Goal: Task Accomplishment & Management: Manage account settings

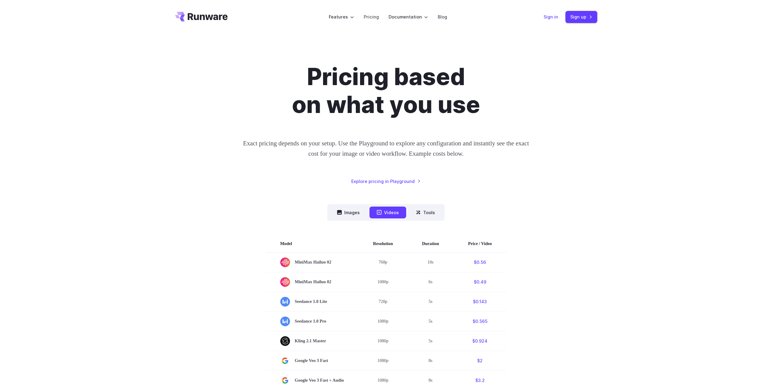
click at [551, 17] on link "Sign in" at bounding box center [550, 16] width 15 height 7
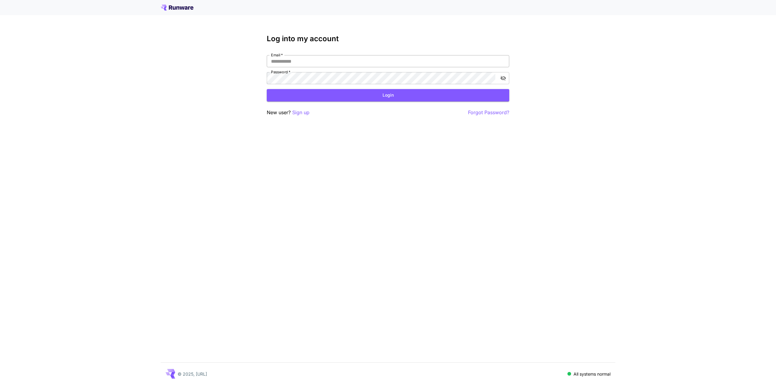
type input "**********"
click at [375, 62] on input "**********" at bounding box center [388, 61] width 243 height 12
click at [344, 100] on button "Login" at bounding box center [388, 95] width 243 height 12
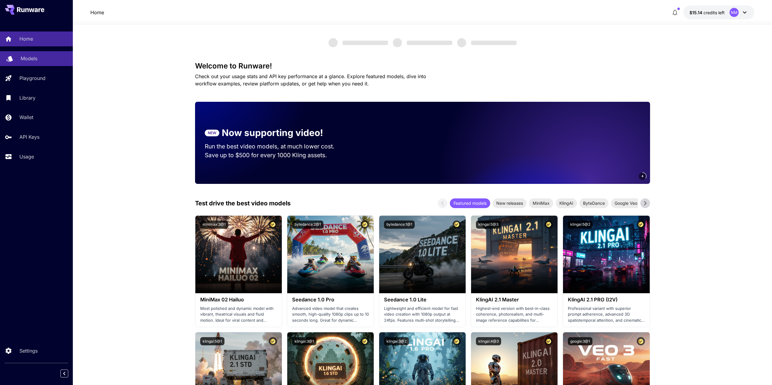
click at [40, 52] on link "Models" at bounding box center [36, 58] width 73 height 15
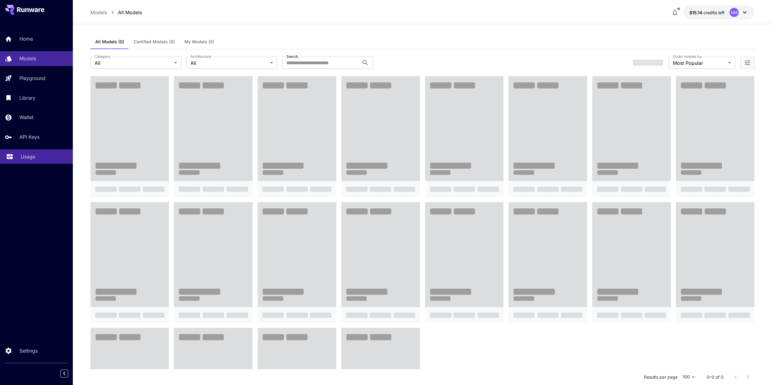
click at [24, 158] on p "Usage" at bounding box center [28, 156] width 15 height 7
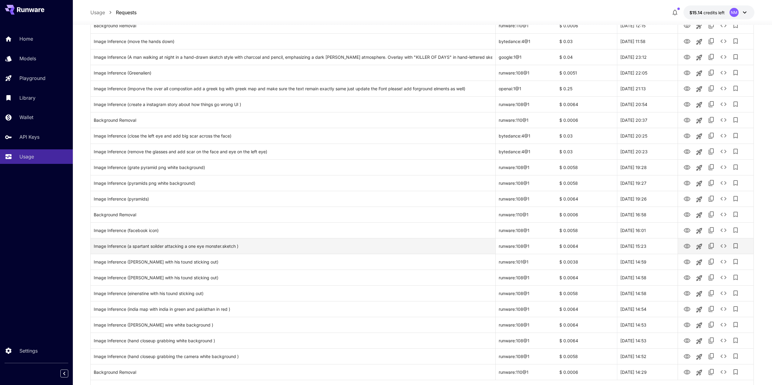
scroll to position [557, 0]
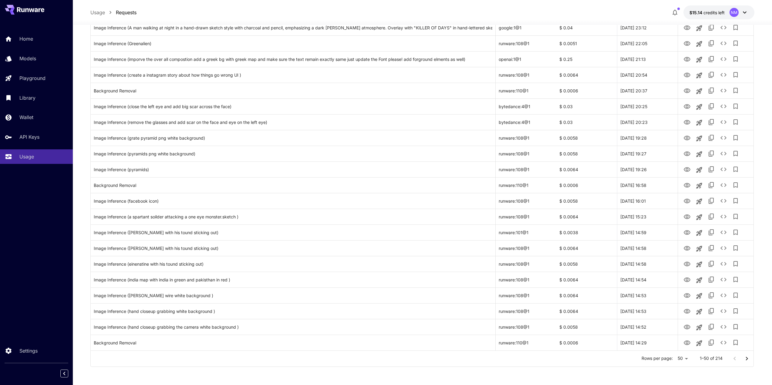
click at [750, 358] on icon "Go to next page" at bounding box center [746, 358] width 7 height 7
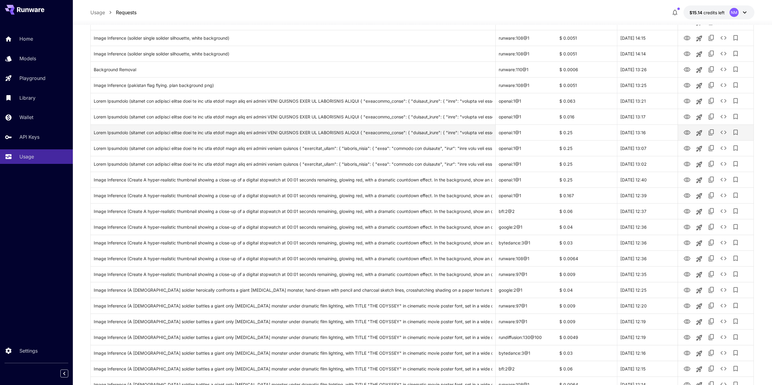
scroll to position [193, 0]
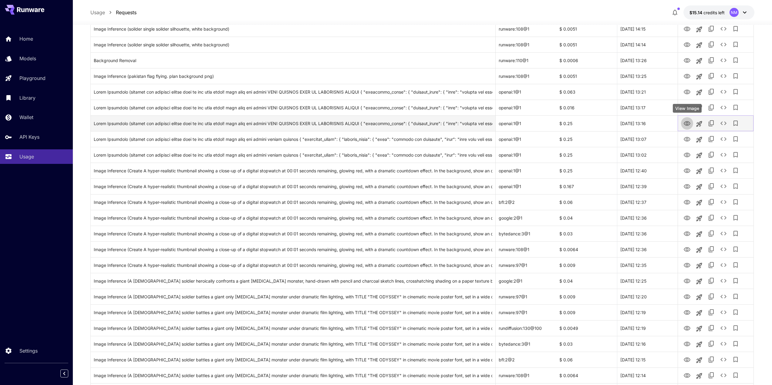
click at [685, 123] on icon "View Image" at bounding box center [686, 123] width 7 height 7
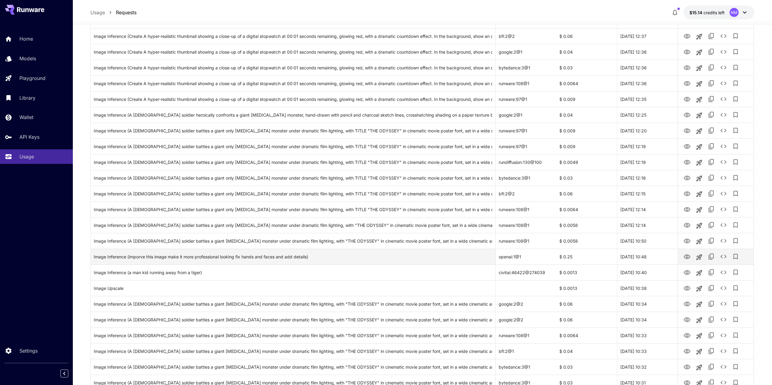
scroll to position [405, 0]
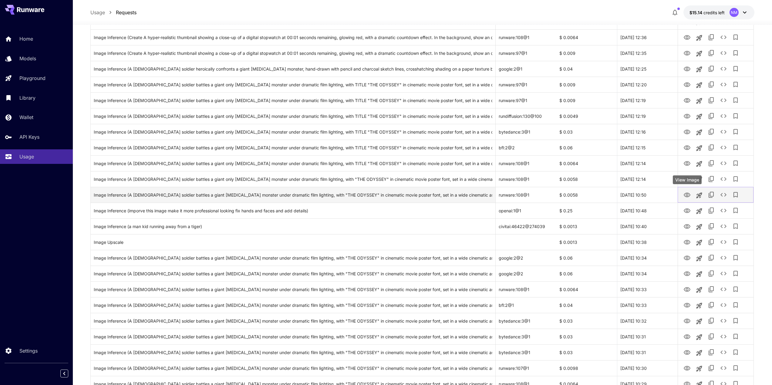
click at [687, 196] on icon "View Image" at bounding box center [687, 195] width 7 height 5
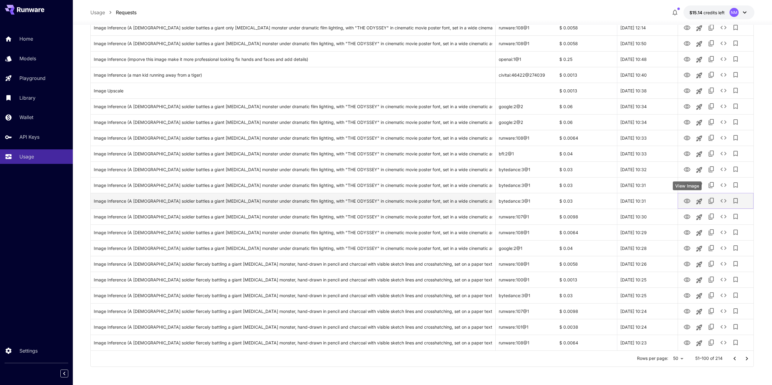
click at [689, 202] on icon "View Image" at bounding box center [686, 201] width 7 height 7
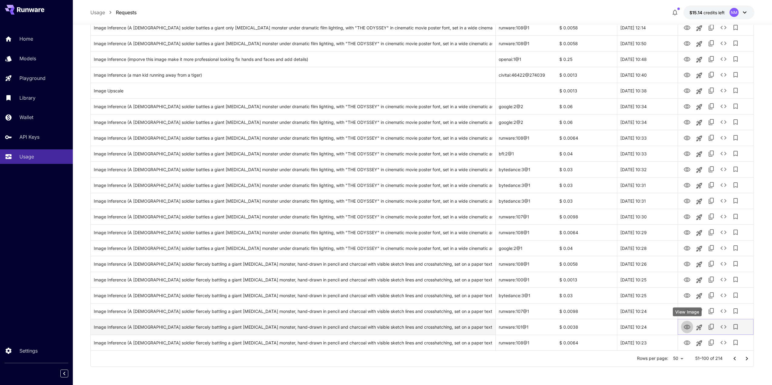
click at [683, 328] on button "View Image" at bounding box center [687, 327] width 12 height 12
click at [690, 324] on icon "View Image" at bounding box center [686, 327] width 7 height 7
click at [386, 326] on div "Image Inference (A [DEMOGRAPHIC_DATA] soldier fiercely battling a giant [MEDICA…" at bounding box center [293, 327] width 399 height 15
click at [689, 326] on icon "View Image" at bounding box center [687, 327] width 7 height 5
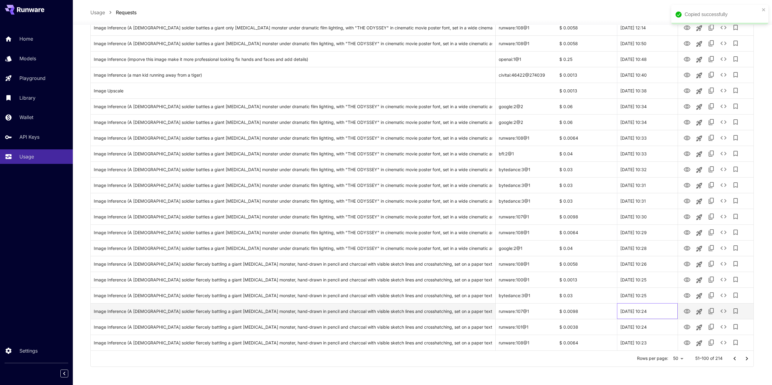
click at [666, 309] on div "[DATE] 10:24" at bounding box center [647, 312] width 61 height 16
click at [689, 310] on icon "View Image" at bounding box center [687, 311] width 7 height 5
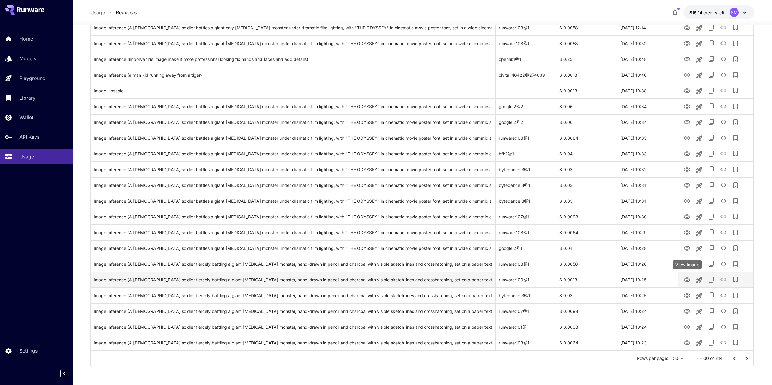
click at [684, 279] on icon "View Image" at bounding box center [686, 280] width 7 height 7
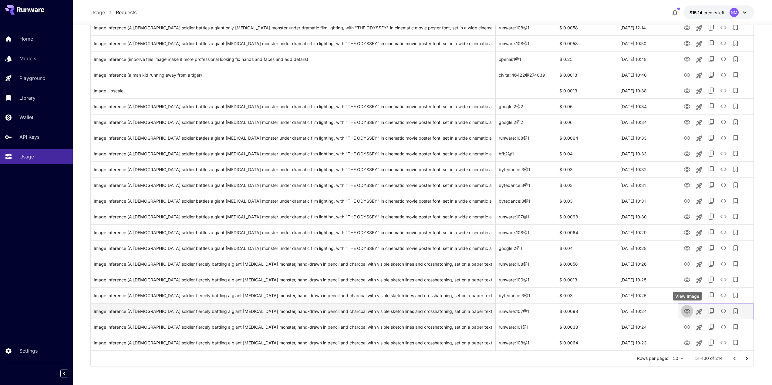
click at [688, 313] on icon "View Image" at bounding box center [687, 311] width 7 height 5
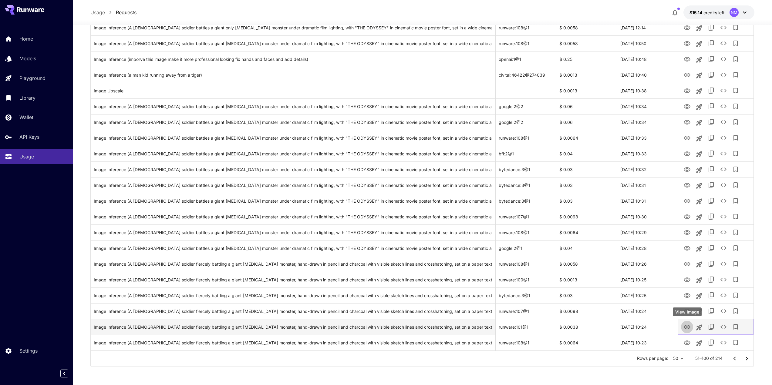
click at [685, 330] on icon "View Image" at bounding box center [686, 327] width 7 height 7
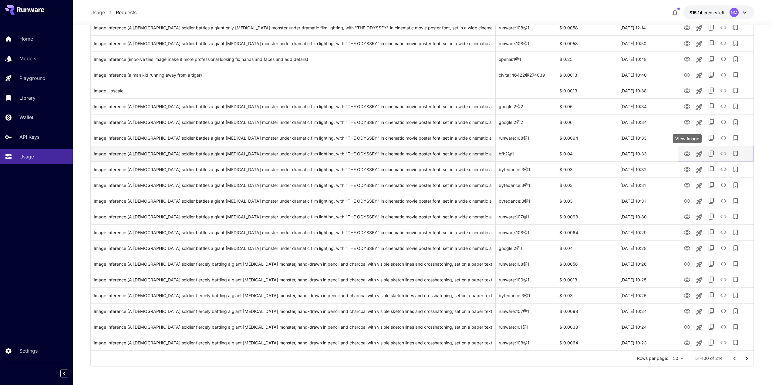
click at [687, 156] on icon "View Image" at bounding box center [686, 153] width 7 height 7
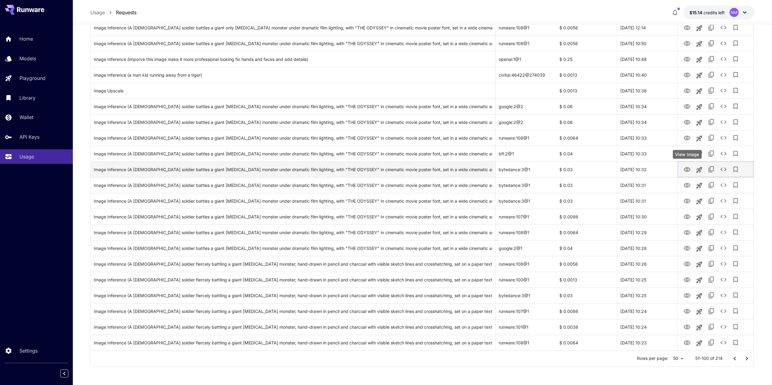
click at [688, 169] on icon "View Image" at bounding box center [687, 169] width 7 height 5
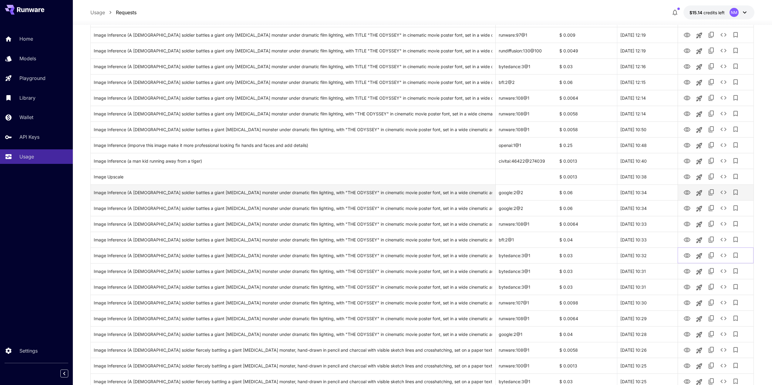
scroll to position [466, 0]
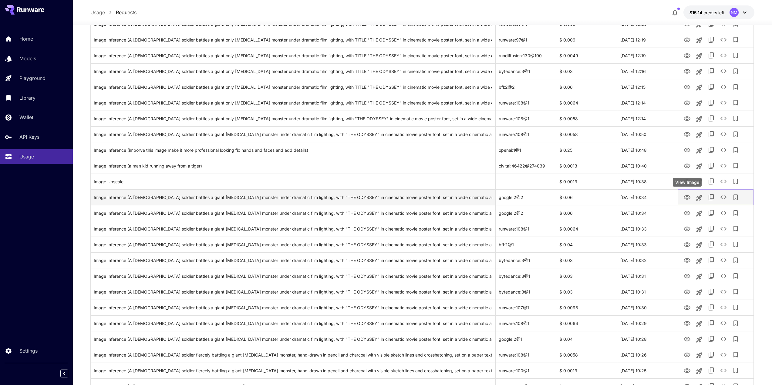
click at [685, 193] on link "View Image" at bounding box center [686, 197] width 7 height 8
click at [423, 200] on div "Image Inference (A [DEMOGRAPHIC_DATA] soldier battles a giant [MEDICAL_DATA] mo…" at bounding box center [293, 197] width 399 height 15
drag, startPoint x: 566, startPoint y: 196, endPoint x: 572, endPoint y: 197, distance: 5.8
click at [572, 197] on div "$ 0.06" at bounding box center [586, 198] width 61 height 16
click at [545, 200] on div "google:2@2" at bounding box center [526, 198] width 61 height 16
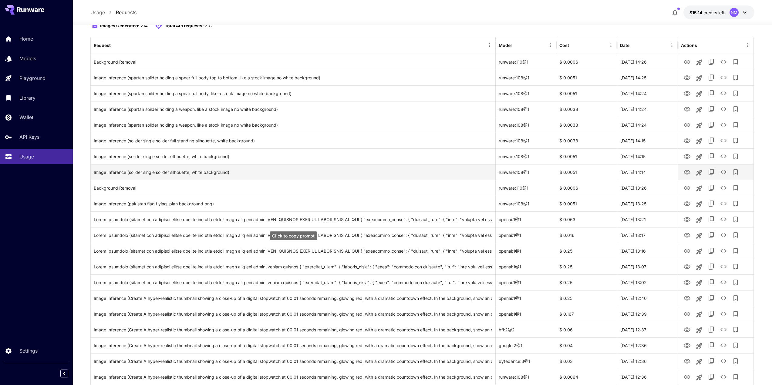
scroll to position [0, 0]
